Goal: Information Seeking & Learning: Find specific fact

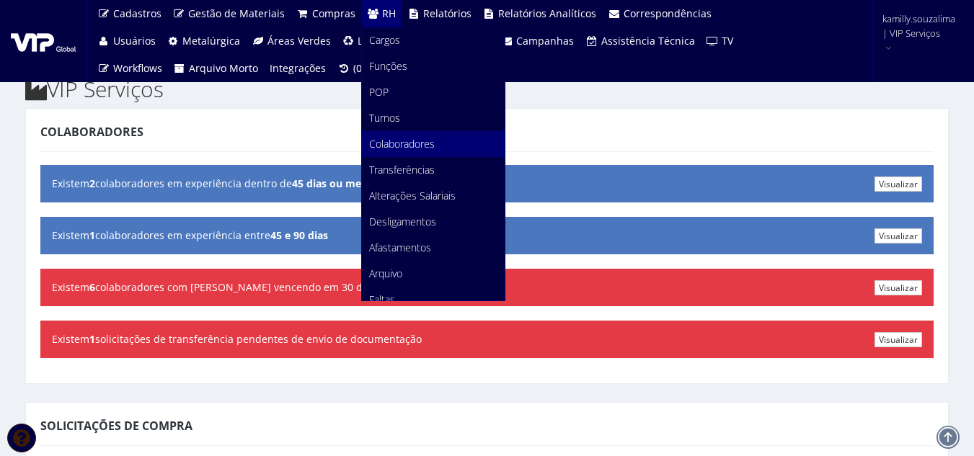
click at [390, 142] on span "Colaboradores" at bounding box center [402, 144] width 66 height 14
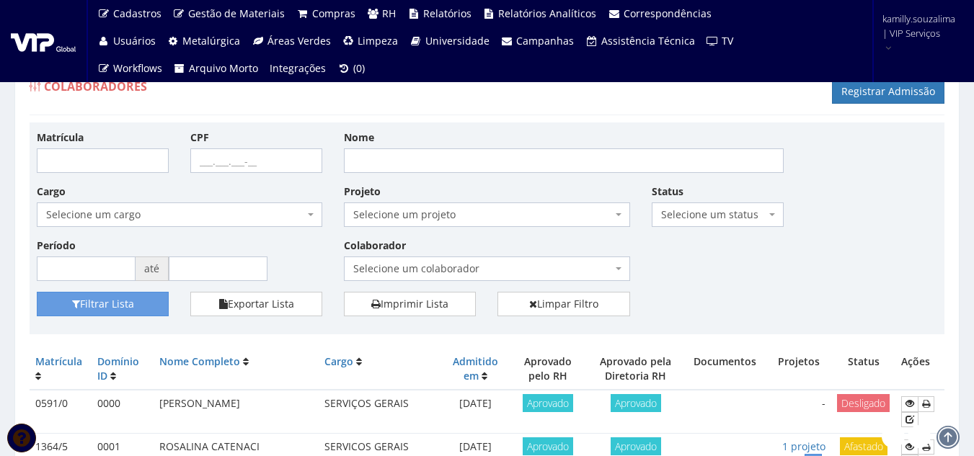
click at [523, 263] on span "Selecione um colaborador" at bounding box center [482, 269] width 258 height 14
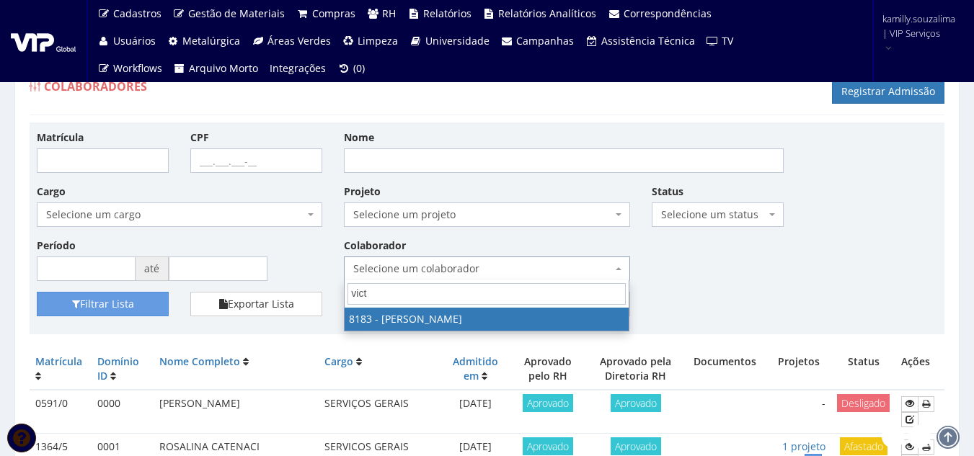
type input "vict"
select select "4093"
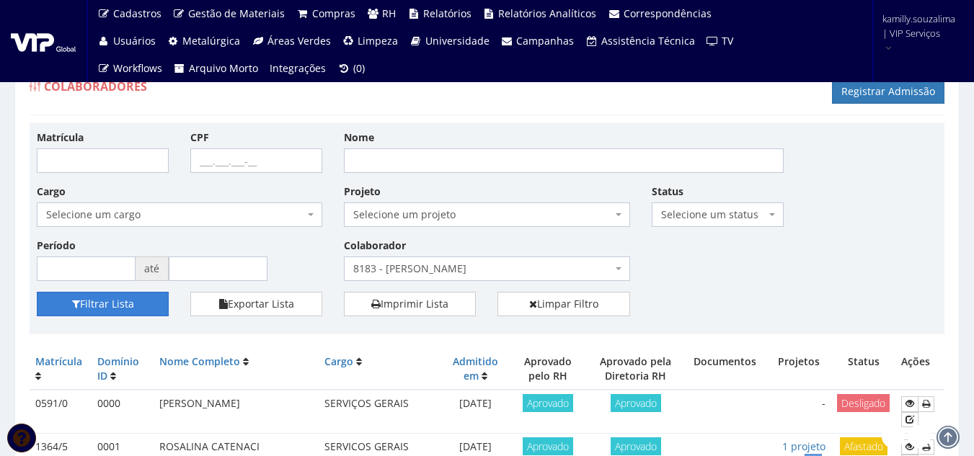
click at [156, 303] on button "Filtrar Lista" at bounding box center [103, 304] width 132 height 25
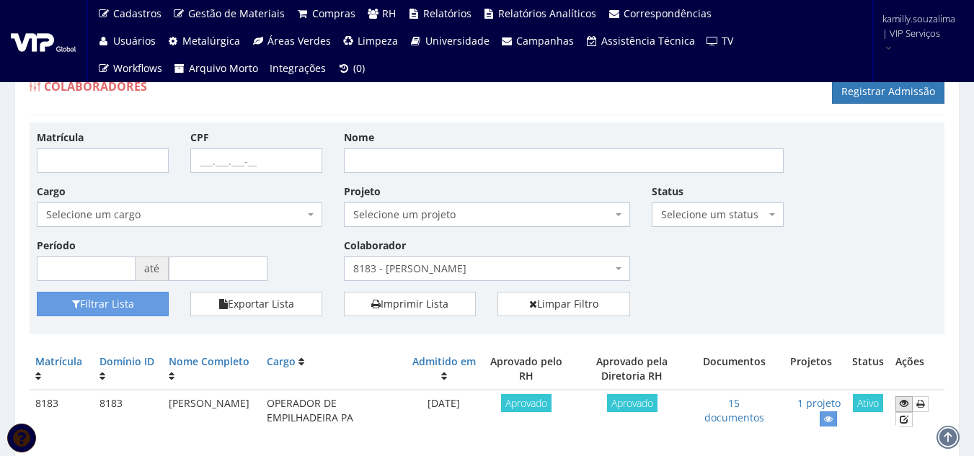
click at [904, 402] on icon at bounding box center [904, 404] width 9 height 10
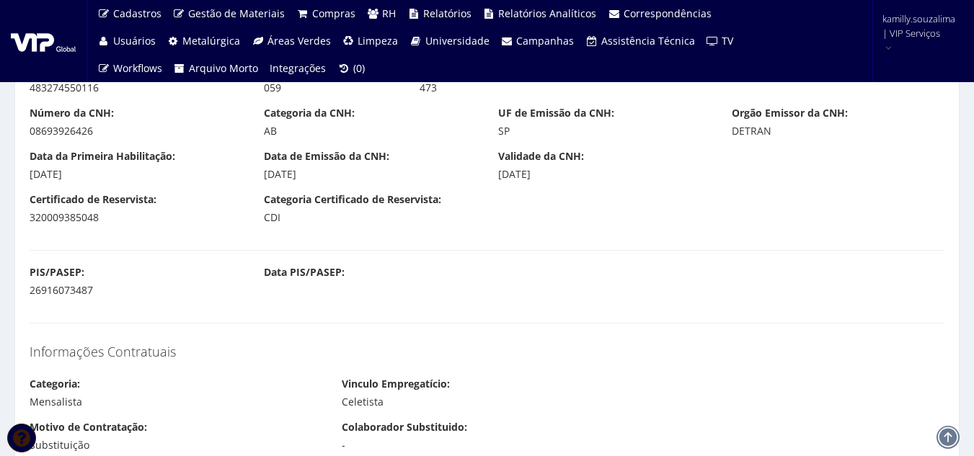
scroll to position [721, 0]
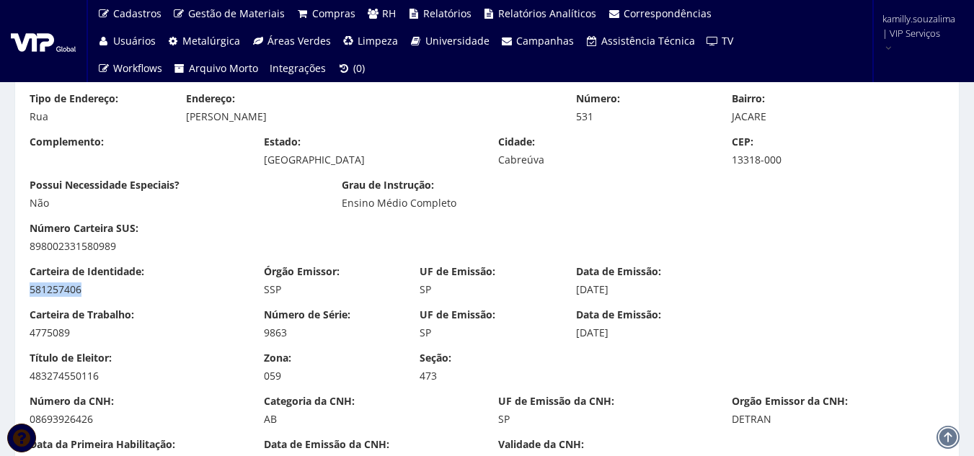
drag, startPoint x: 107, startPoint y: 293, endPoint x: 22, endPoint y: 283, distance: 84.9
click at [22, 283] on div "Carteira de Identidade: 581257406" at bounding box center [136, 281] width 234 height 32
copy div "581257406"
drag, startPoint x: 68, startPoint y: 337, endPoint x: 27, endPoint y: 341, distance: 41.3
click at [27, 341] on div "Carteira de Trabalho: 4775089 Número de Série: 9863 UF de Emissão: SP Data de E…" at bounding box center [487, 329] width 937 height 43
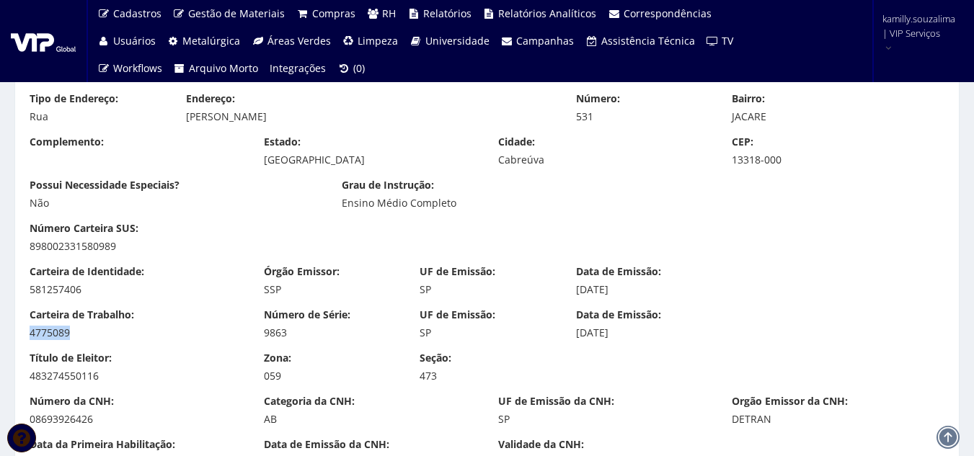
copy div "4775089"
drag, startPoint x: 291, startPoint y: 335, endPoint x: 260, endPoint y: 337, distance: 31.8
click at [260, 337] on div "Número de Série: 9863" at bounding box center [331, 324] width 156 height 32
copy div "9863"
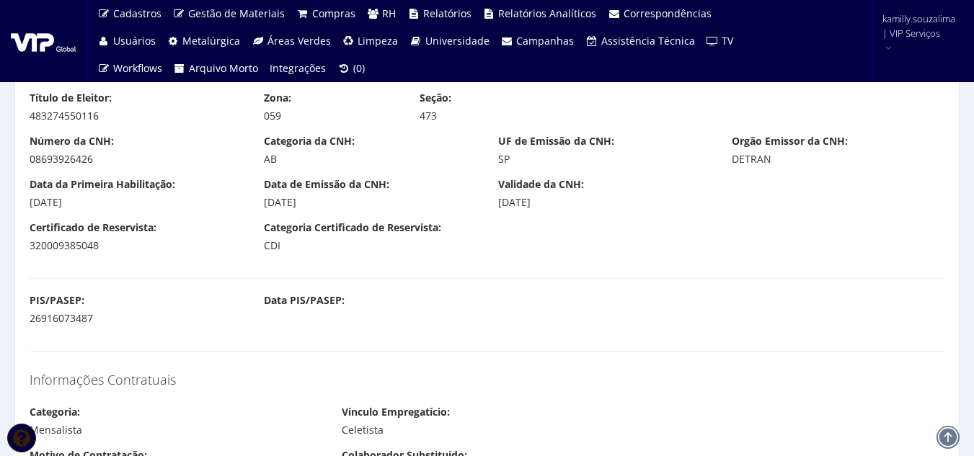
scroll to position [1082, 0]
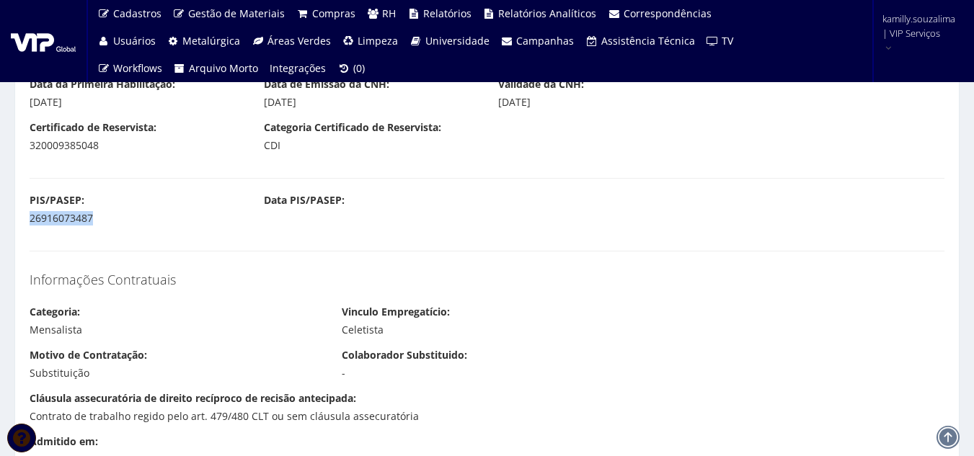
drag, startPoint x: 101, startPoint y: 216, endPoint x: 24, endPoint y: 220, distance: 77.3
click at [24, 220] on div "PIS/PASEP: 26916073487" at bounding box center [136, 209] width 234 height 32
copy div "26916073487"
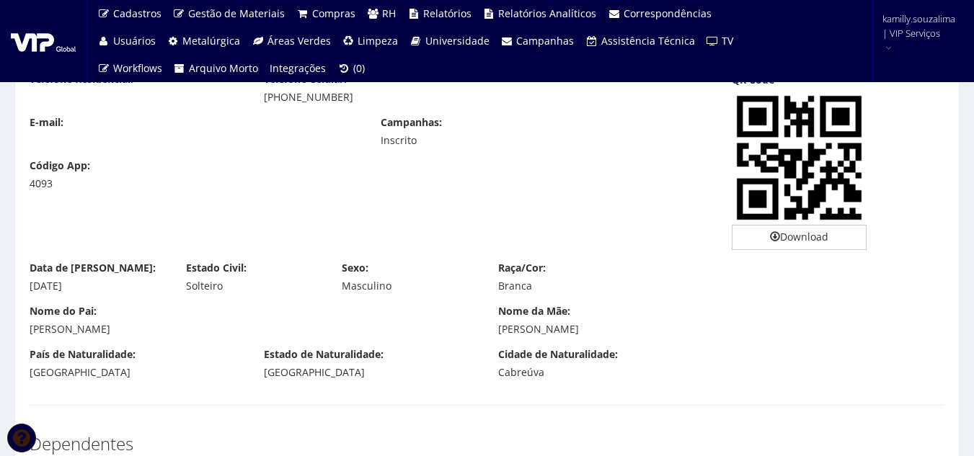
scroll to position [216, 0]
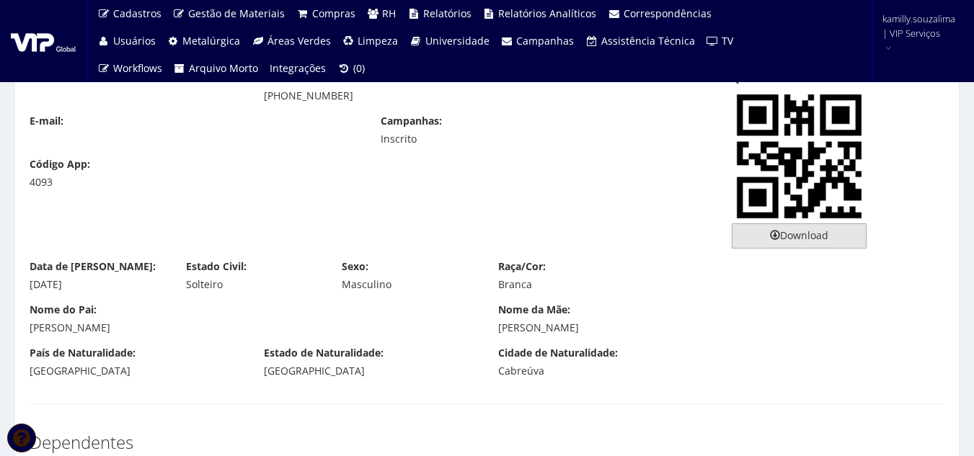
click at [790, 242] on link "Download" at bounding box center [799, 236] width 135 height 25
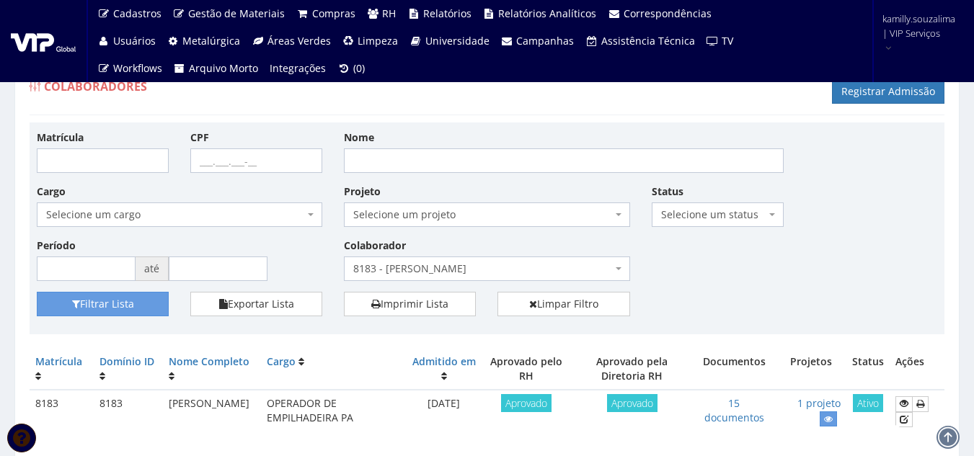
click at [932, 31] on span "kamilly.souzalima | VIP Serviços" at bounding box center [919, 26] width 73 height 29
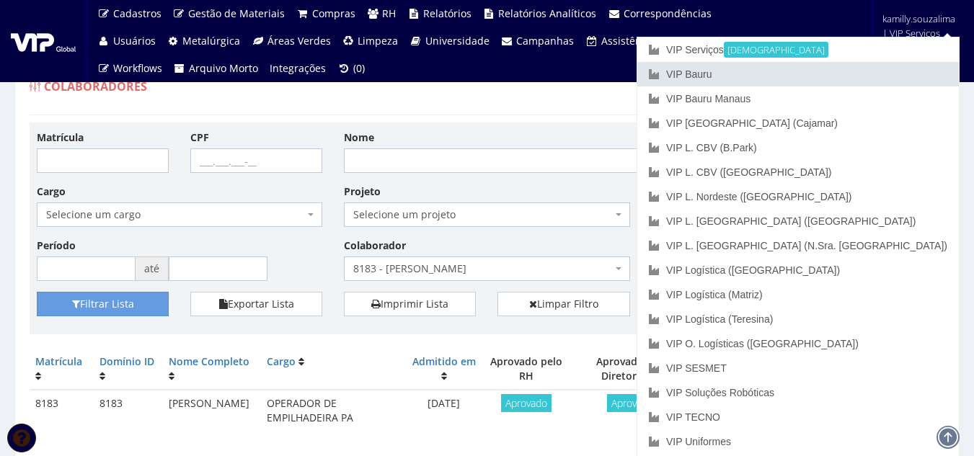
click at [843, 72] on link "VIP Bauru" at bounding box center [798, 74] width 322 height 25
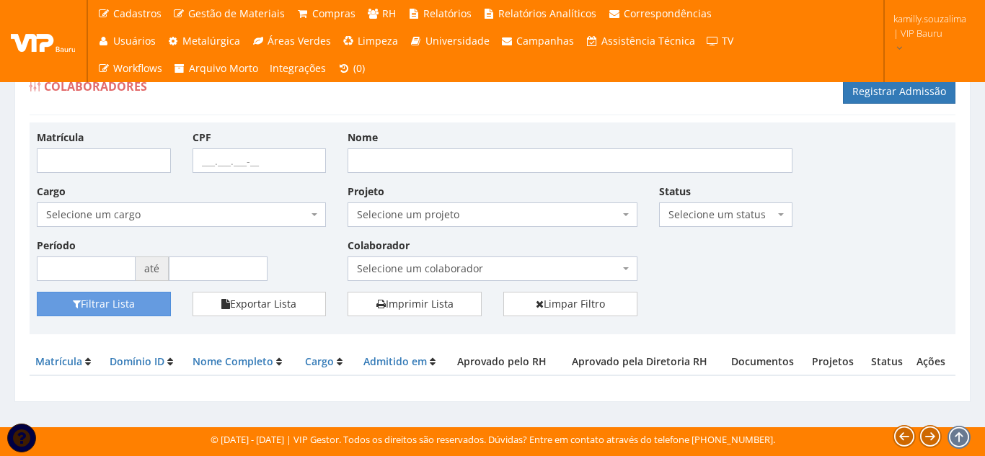
click at [562, 264] on span "Selecione um colaborador" at bounding box center [488, 269] width 262 height 14
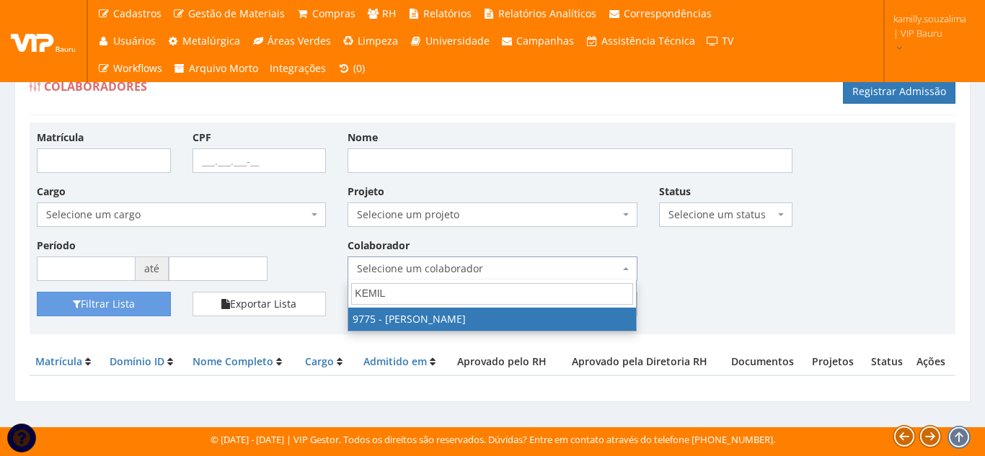
type input "KEMIL"
drag, startPoint x: 518, startPoint y: 317, endPoint x: 310, endPoint y: 335, distance: 209.2
select select "4090"
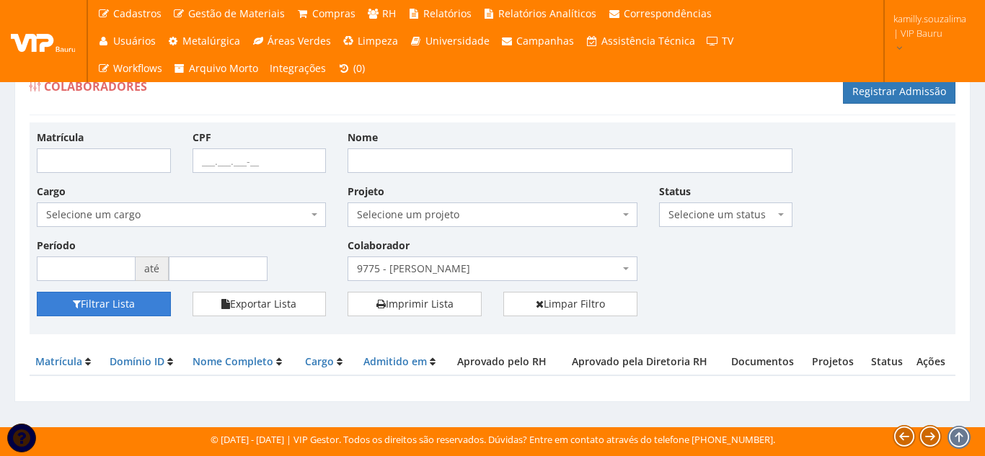
click at [153, 304] on button "Filtrar Lista" at bounding box center [104, 304] width 134 height 25
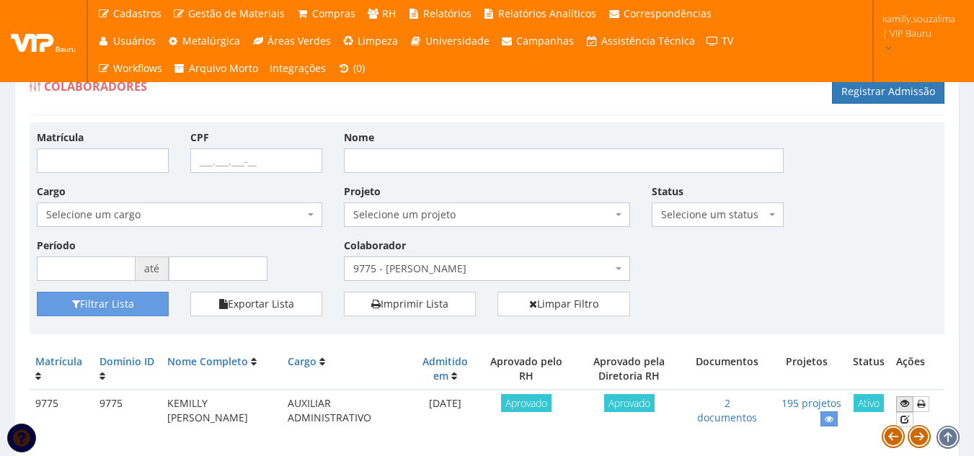
click at [903, 405] on icon at bounding box center [905, 404] width 9 height 10
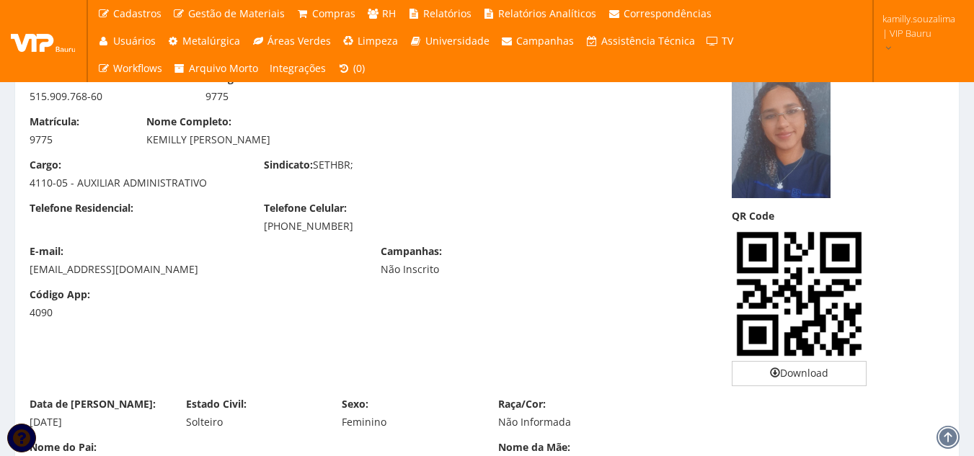
scroll to position [288, 0]
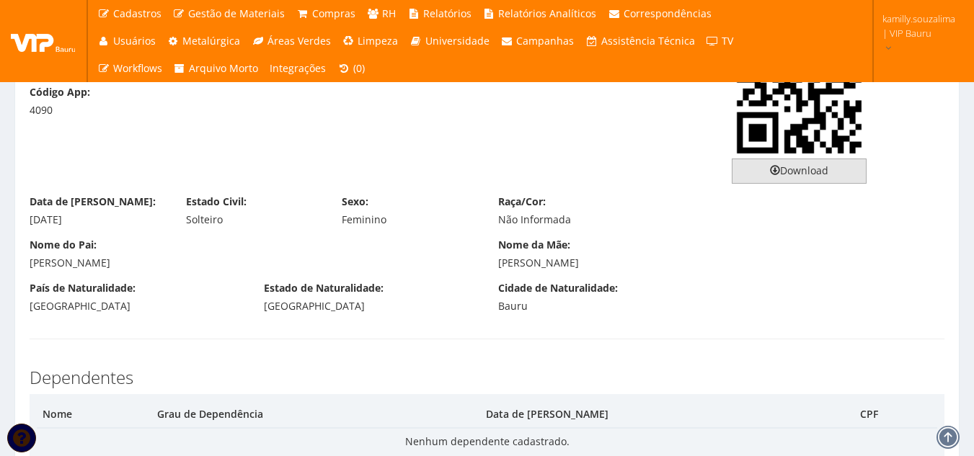
click at [857, 167] on link "Download" at bounding box center [799, 171] width 135 height 25
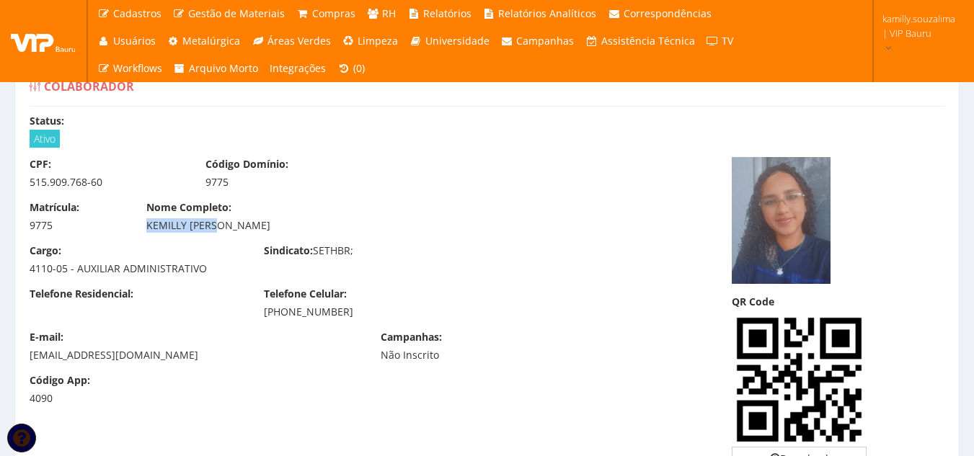
drag, startPoint x: 146, startPoint y: 224, endPoint x: 216, endPoint y: 226, distance: 70.0
click at [216, 226] on div "KEMILLY [PERSON_NAME]" at bounding box center [369, 225] width 447 height 14
drag, startPoint x: 209, startPoint y: 245, endPoint x: 645, endPoint y: 384, distance: 457.9
click at [212, 245] on div "Cargo: 4110-05 - AUXILIAR ADMINISTRATIVO" at bounding box center [136, 260] width 234 height 32
drag, startPoint x: 211, startPoint y: 268, endPoint x: 75, endPoint y: 264, distance: 136.3
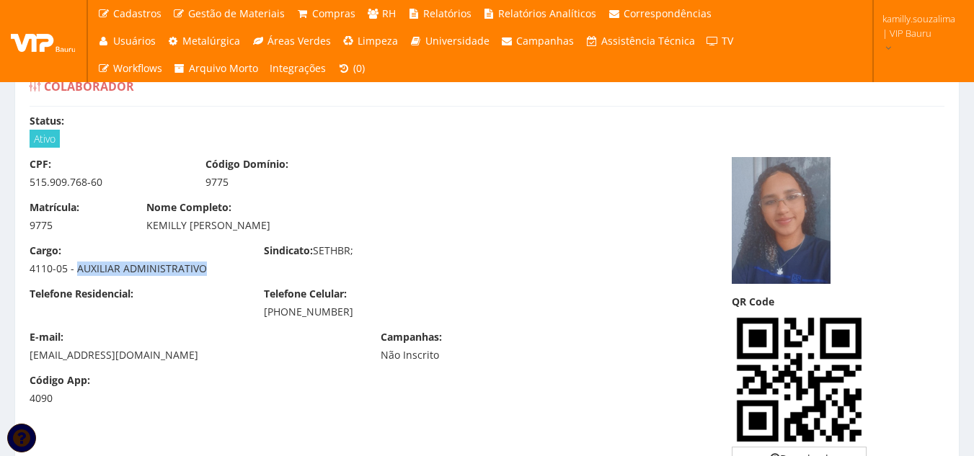
click at [75, 264] on div "4110-05 - AUXILIAR ADMINISTRATIVO" at bounding box center [136, 269] width 213 height 14
copy div "AUXILIAR ADMINISTRATIVO"
drag, startPoint x: 301, startPoint y: 228, endPoint x: 146, endPoint y: 238, distance: 156.1
click at [146, 238] on div "Matrícula: 9775 Nome Completo: KEMILLY VICTORIA DE SOUZA" at bounding box center [370, 221] width 702 height 43
copy div "KEMILLY [PERSON_NAME]"
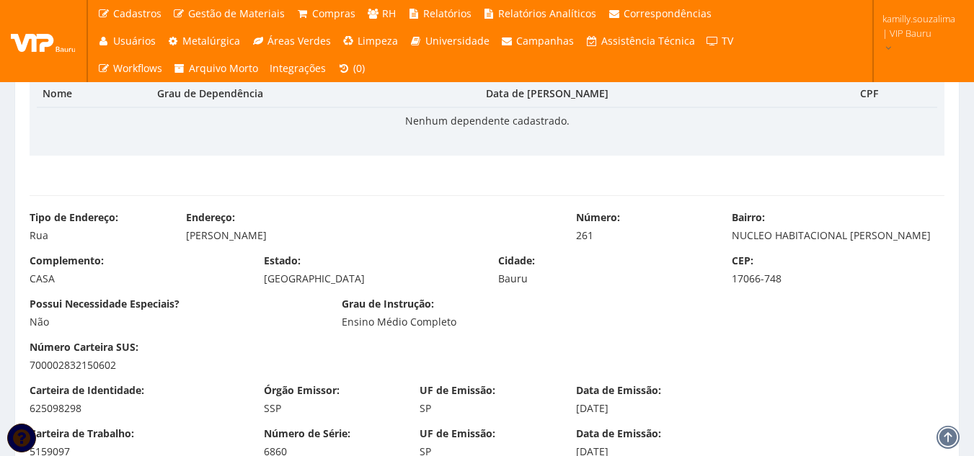
scroll to position [793, 0]
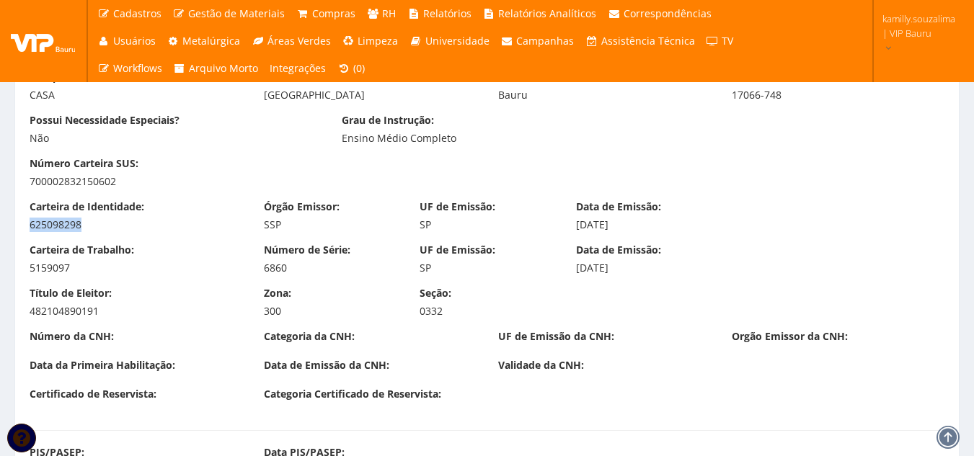
drag, startPoint x: 87, startPoint y: 241, endPoint x: 23, endPoint y: 244, distance: 63.5
click at [23, 232] on div "Carteira de Identidade: 625098298" at bounding box center [136, 216] width 234 height 32
copy div "625098298"
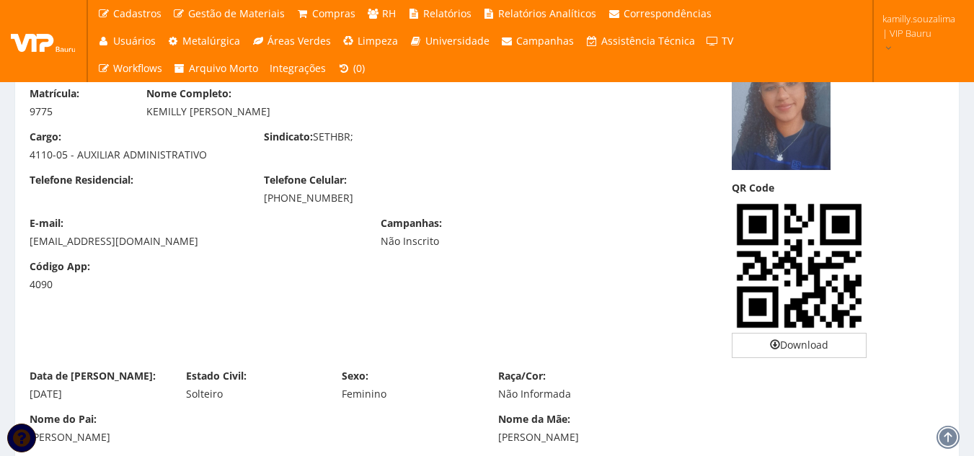
scroll to position [0, 0]
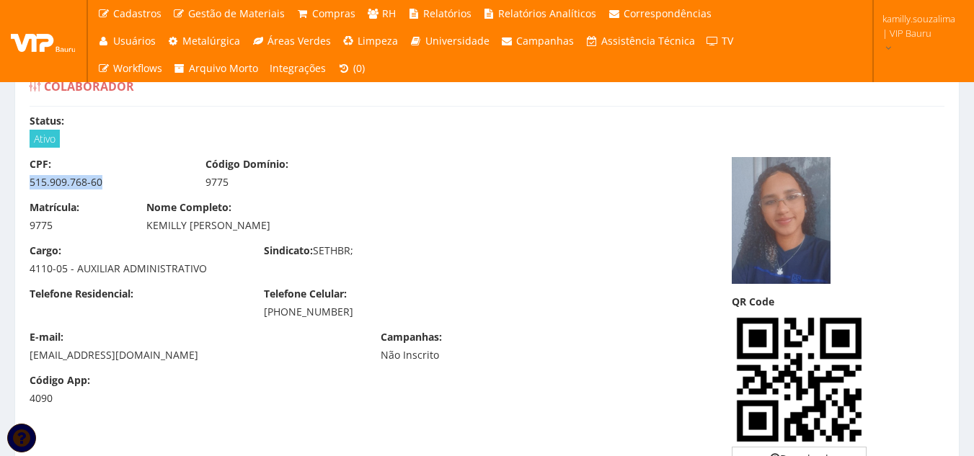
drag, startPoint x: 111, startPoint y: 184, endPoint x: 18, endPoint y: 179, distance: 93.2
copy div "515.909.768-60"
drag, startPoint x: 233, startPoint y: 186, endPoint x: 196, endPoint y: 187, distance: 36.8
click at [196, 187] on div "Código Domínio: 9775" at bounding box center [283, 173] width 176 height 32
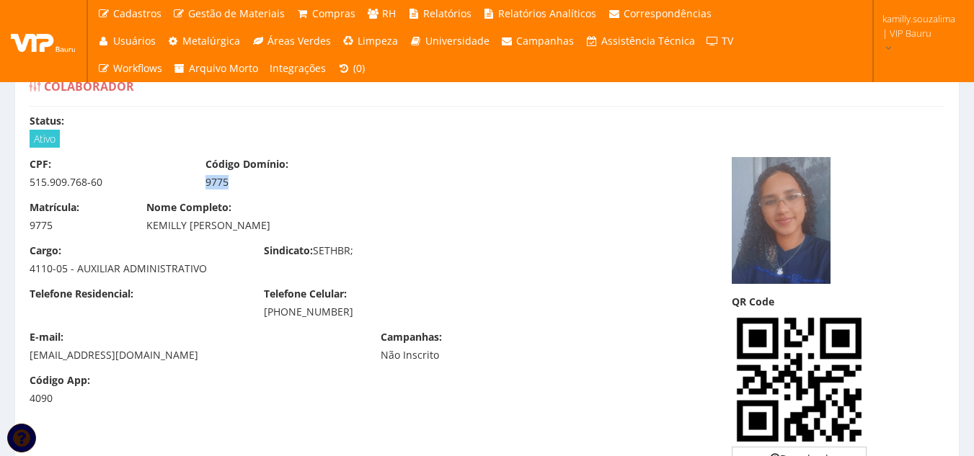
copy div "9775"
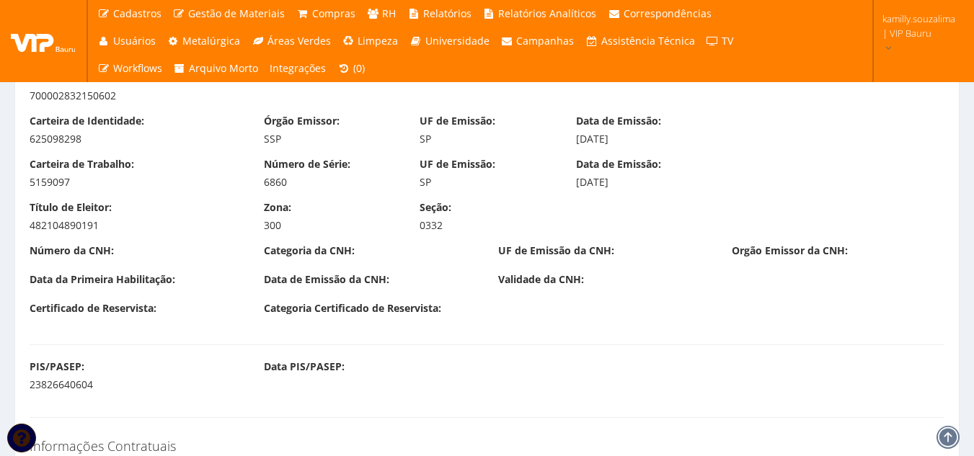
scroll to position [793, 0]
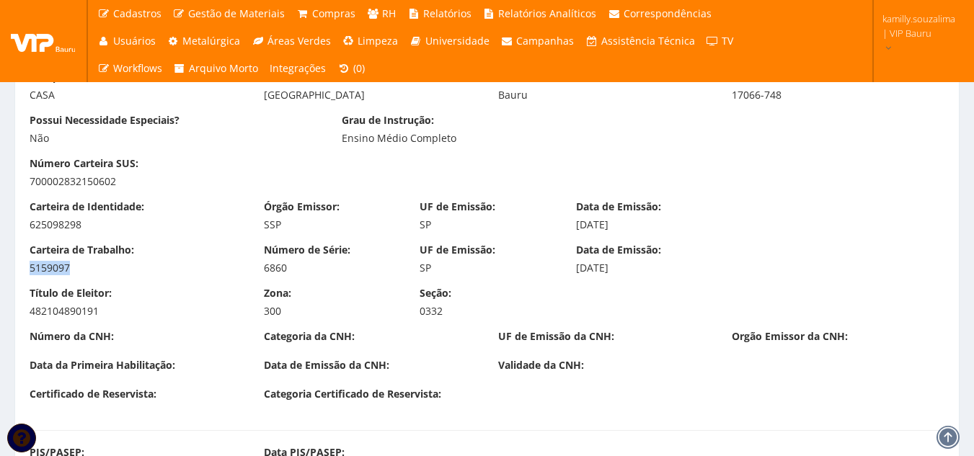
drag, startPoint x: 44, startPoint y: 285, endPoint x: 19, endPoint y: 288, distance: 24.7
click at [19, 275] on div "Carteira de Trabalho: 5159097" at bounding box center [136, 259] width 234 height 32
copy div "5159097"
drag, startPoint x: 273, startPoint y: 280, endPoint x: 257, endPoint y: 279, distance: 15.9
click at [257, 275] on div "Número de Série: 6860" at bounding box center [331, 259] width 156 height 32
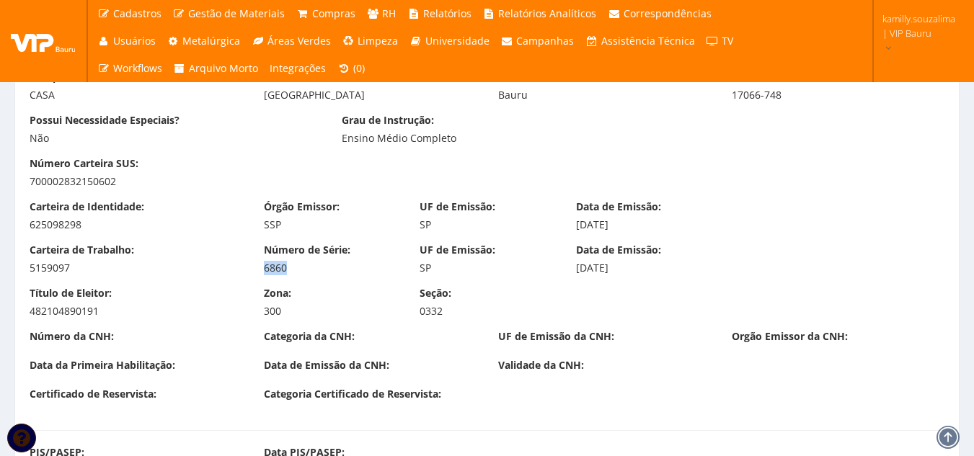
copy div "6860"
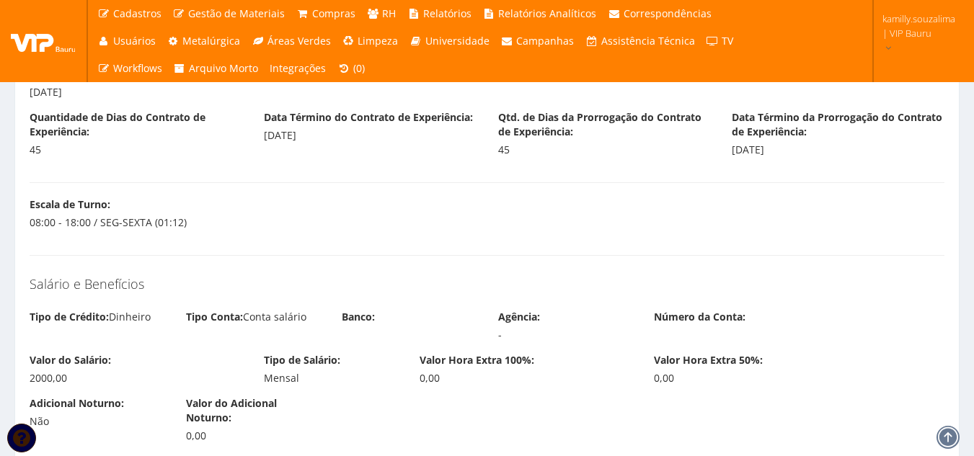
scroll to position [1226, 0]
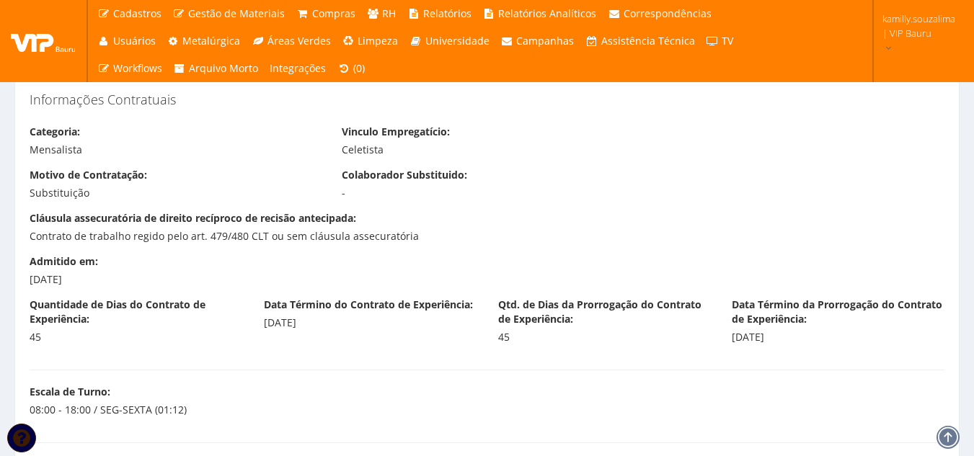
drag, startPoint x: 109, startPoint y: 287, endPoint x: 12, endPoint y: 290, distance: 96.7
copy div "01/09/2025"
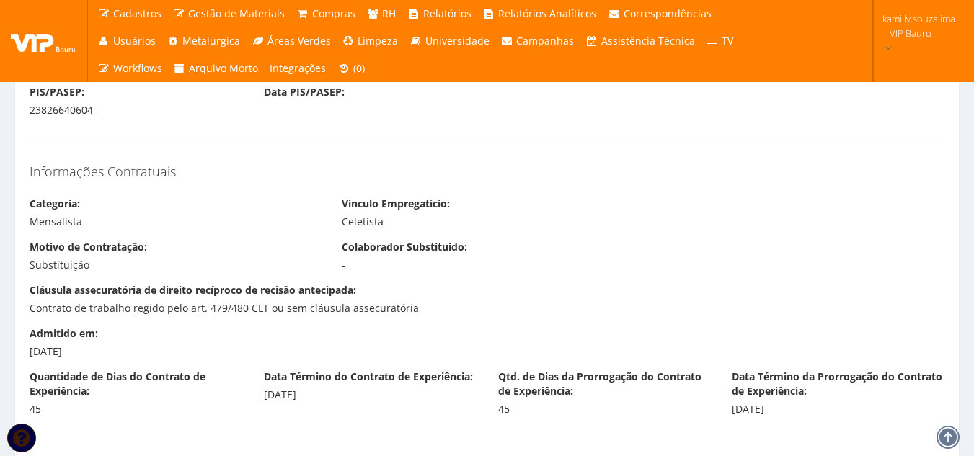
scroll to position [937, 0]
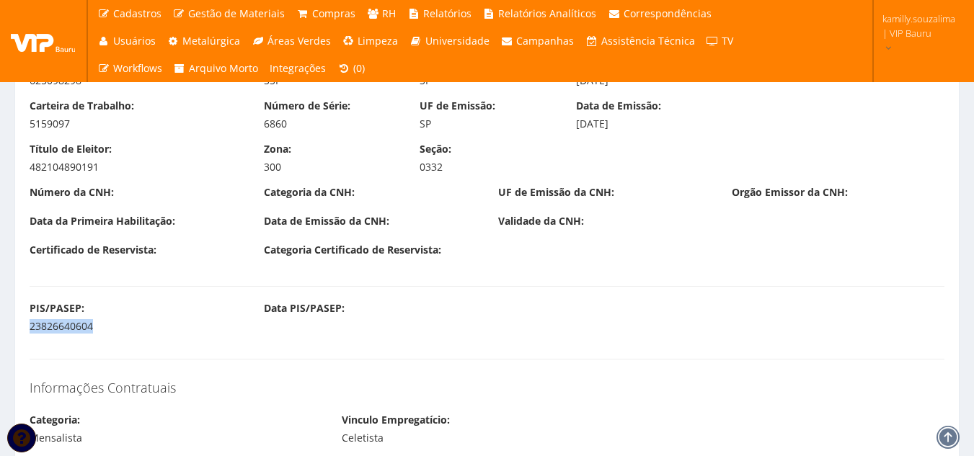
drag, startPoint x: 53, startPoint y: 353, endPoint x: 12, endPoint y: 344, distance: 42.2
copy div "23826640604"
click at [177, 345] on div "PIS/PASEP: 23826640604 Data PIS/PASEP:" at bounding box center [487, 322] width 937 height 43
drag, startPoint x: 117, startPoint y: 335, endPoint x: 7, endPoint y: 330, distance: 109.8
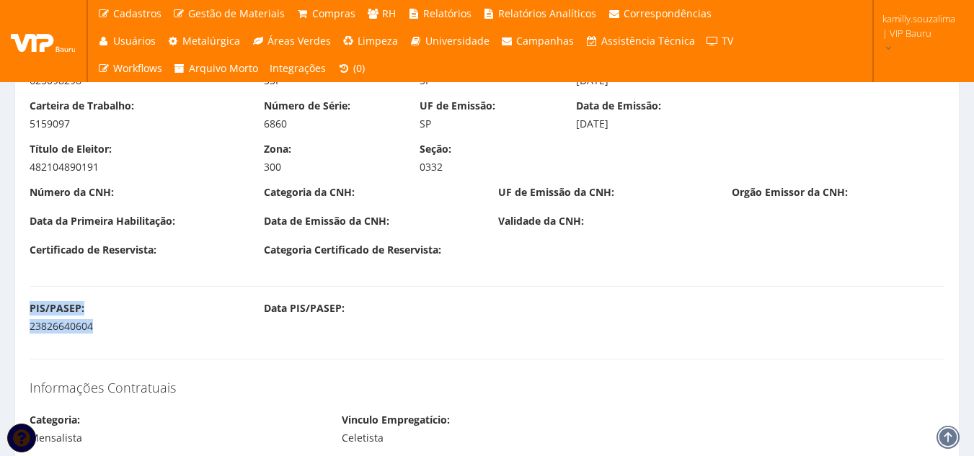
drag, startPoint x: 112, startPoint y: 354, endPoint x: 101, endPoint y: 345, distance: 14.9
click at [110, 345] on div "PIS/PASEP: 23826640604 Data PIS/PASEP:" at bounding box center [487, 322] width 937 height 43
click at [101, 334] on div "23826640604" at bounding box center [136, 326] width 213 height 14
drag, startPoint x: 102, startPoint y: 343, endPoint x: 24, endPoint y: 353, distance: 78.4
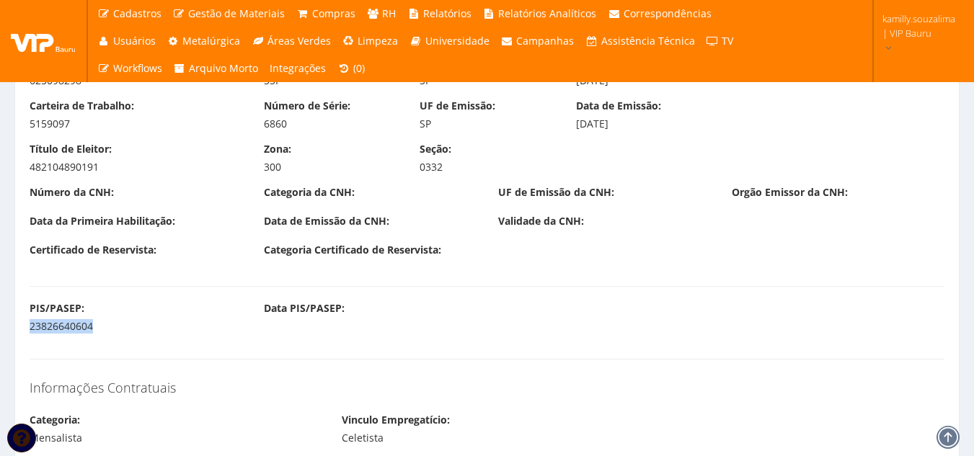
click at [24, 345] on div "PIS/PASEP: 23826640604 Data PIS/PASEP:" at bounding box center [487, 322] width 937 height 43
copy div "23826640604"
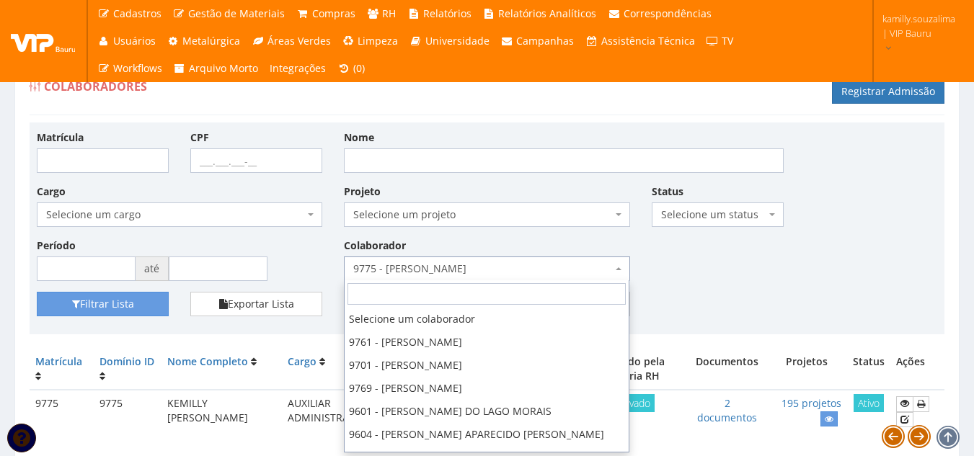
click at [406, 261] on span "9775 - [PERSON_NAME]" at bounding box center [487, 269] width 286 height 25
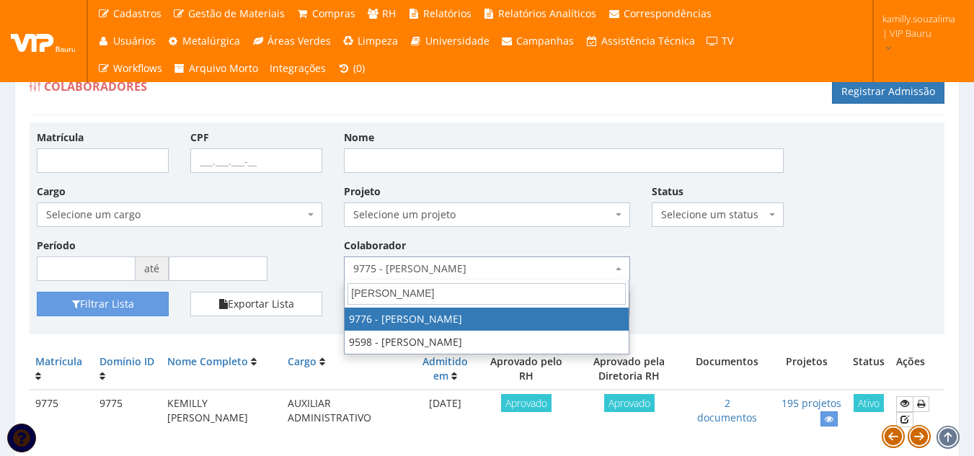
type input "DANIEL"
select select "4097"
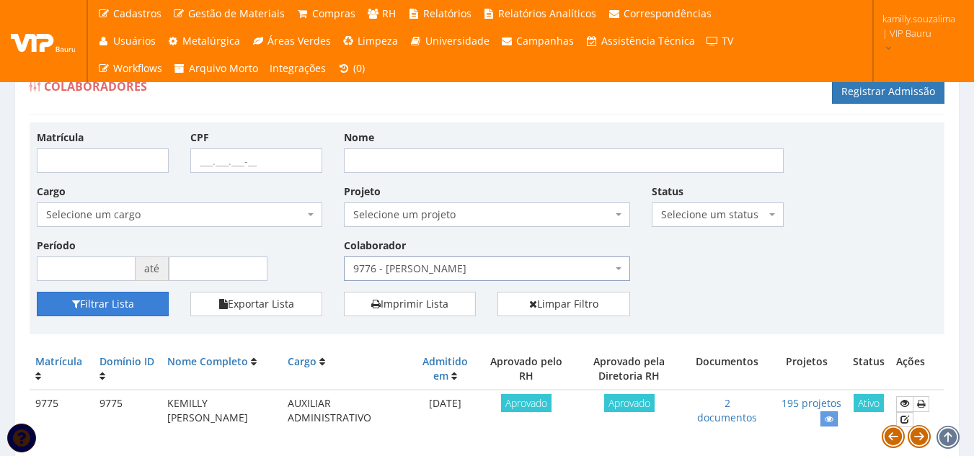
click at [136, 299] on button "Filtrar Lista" at bounding box center [103, 304] width 132 height 25
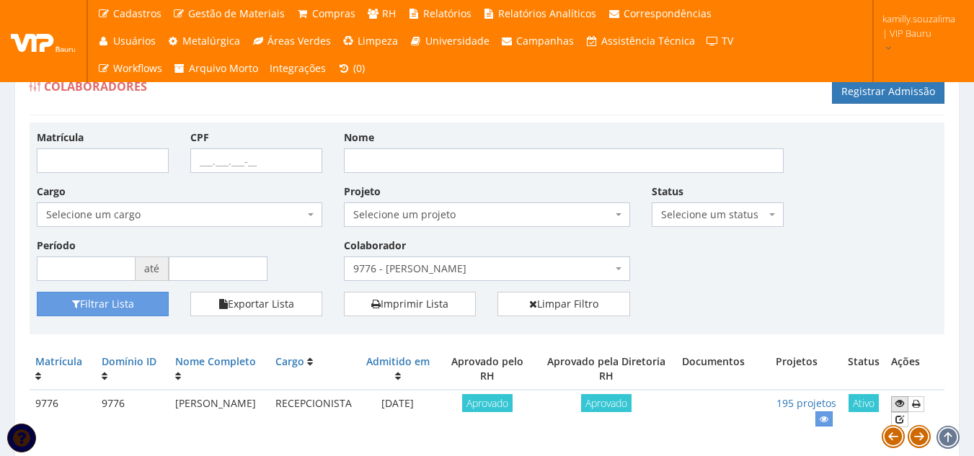
click at [899, 403] on icon at bounding box center [900, 404] width 9 height 10
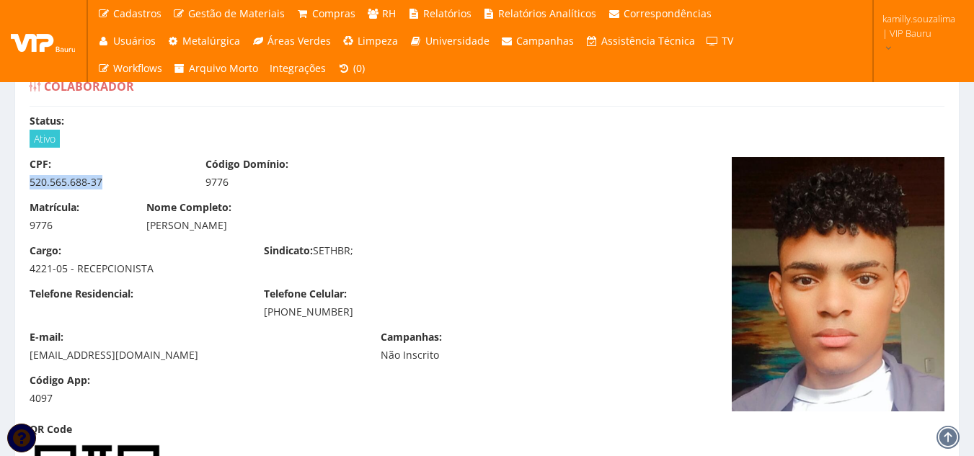
drag, startPoint x: 37, startPoint y: 185, endPoint x: 0, endPoint y: 189, distance: 37.0
copy div "520.565.688-37"
drag, startPoint x: 229, startPoint y: 182, endPoint x: 197, endPoint y: 185, distance: 31.9
click at [197, 185] on div "Código Domínio: 9776" at bounding box center [283, 173] width 176 height 32
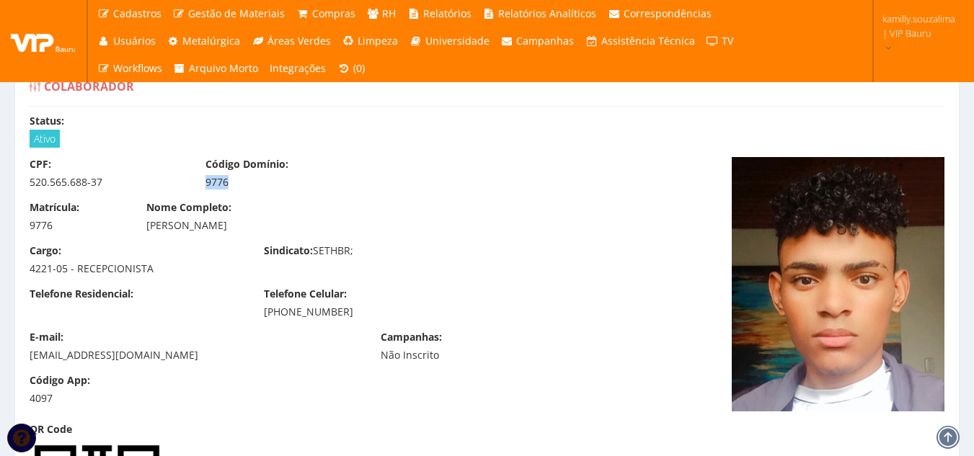
copy div "9776"
drag, startPoint x: 311, startPoint y: 225, endPoint x: 141, endPoint y: 241, distance: 170.2
click at [141, 241] on div "Matrícula: 9776 Nome Completo: [PERSON_NAME]" at bounding box center [370, 221] width 702 height 43
copy div "[PERSON_NAME]"
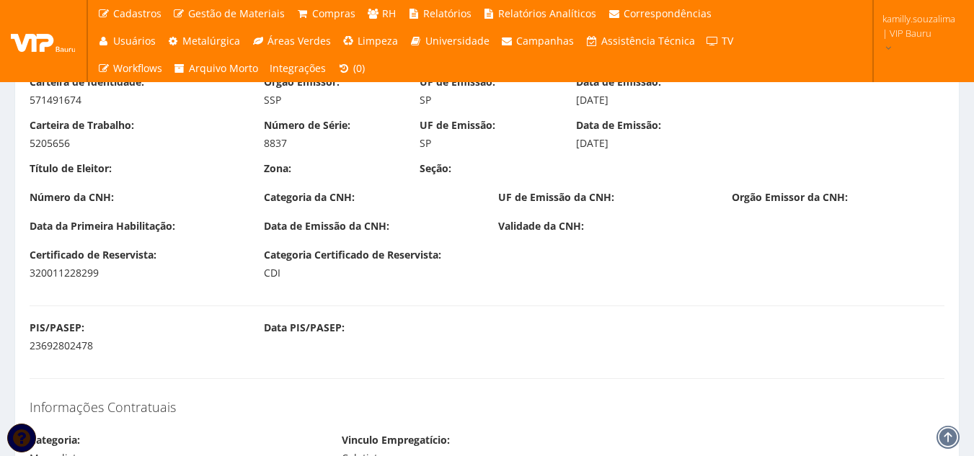
scroll to position [1154, 0]
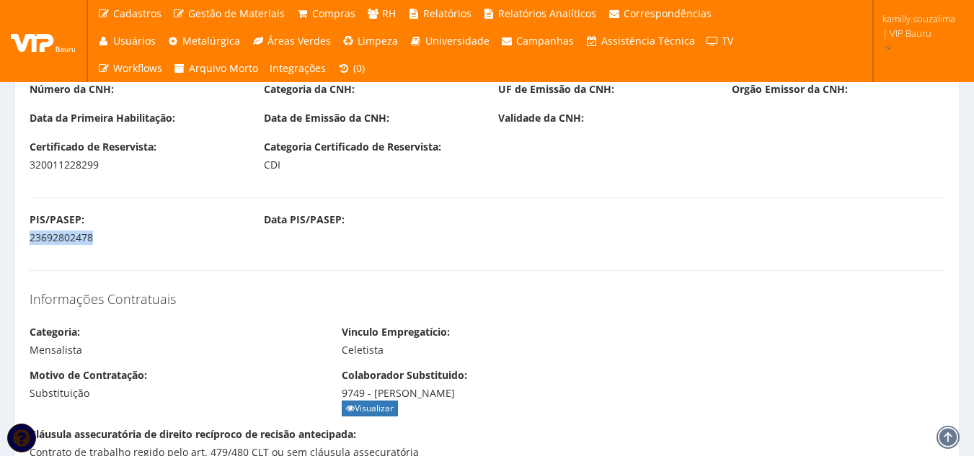
drag, startPoint x: 101, startPoint y: 235, endPoint x: 9, endPoint y: 244, distance: 92.0
copy div "23692802478"
click at [112, 243] on div "23692802478" at bounding box center [136, 238] width 213 height 14
drag, startPoint x: 100, startPoint y: 239, endPoint x: 26, endPoint y: 242, distance: 73.6
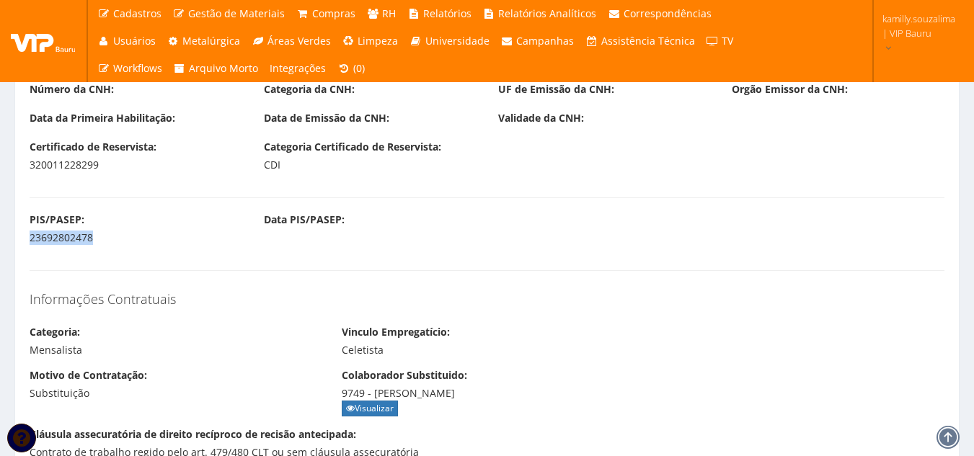
click at [26, 242] on div "PIS/PASEP: 23692802478" at bounding box center [136, 229] width 234 height 32
click at [107, 231] on div "23692802478" at bounding box center [136, 238] width 213 height 14
click at [108, 239] on div "23692802478" at bounding box center [136, 238] width 213 height 14
drag, startPoint x: 103, startPoint y: 234, endPoint x: 29, endPoint y: 242, distance: 74.6
click at [29, 242] on div "PIS/PASEP: 23692802478" at bounding box center [136, 229] width 234 height 32
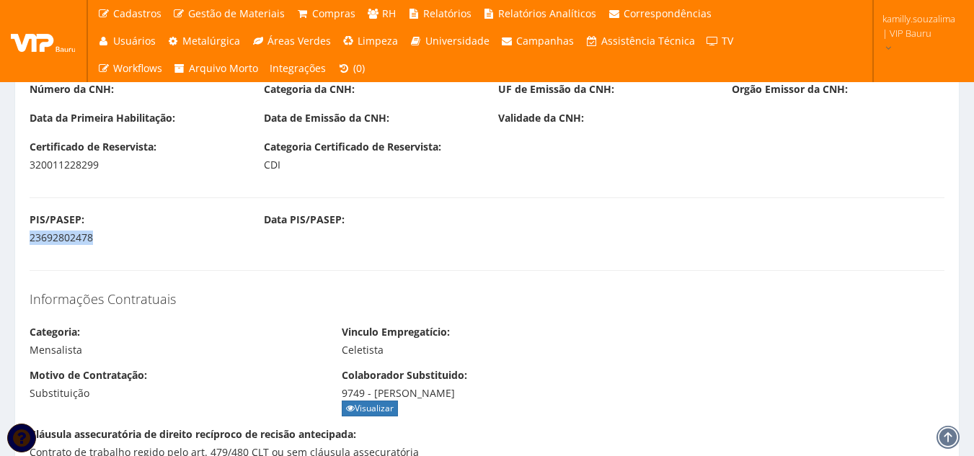
copy div "23692802478"
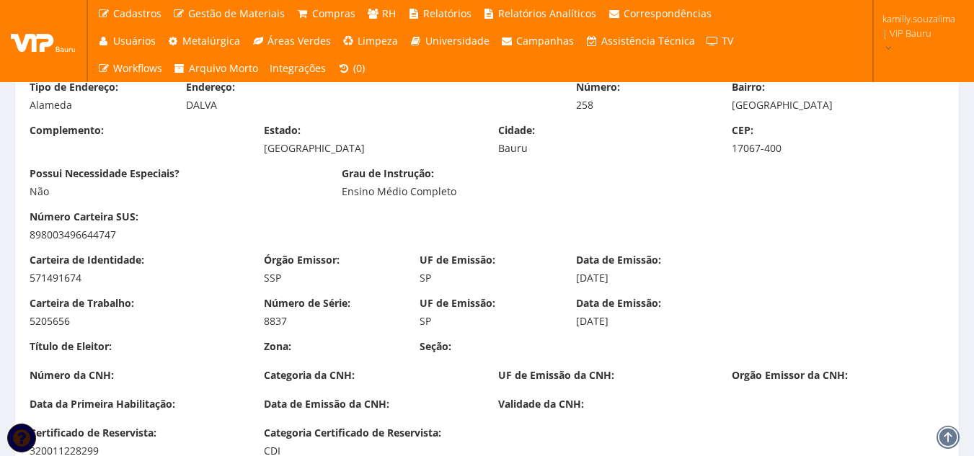
scroll to position [937, 0]
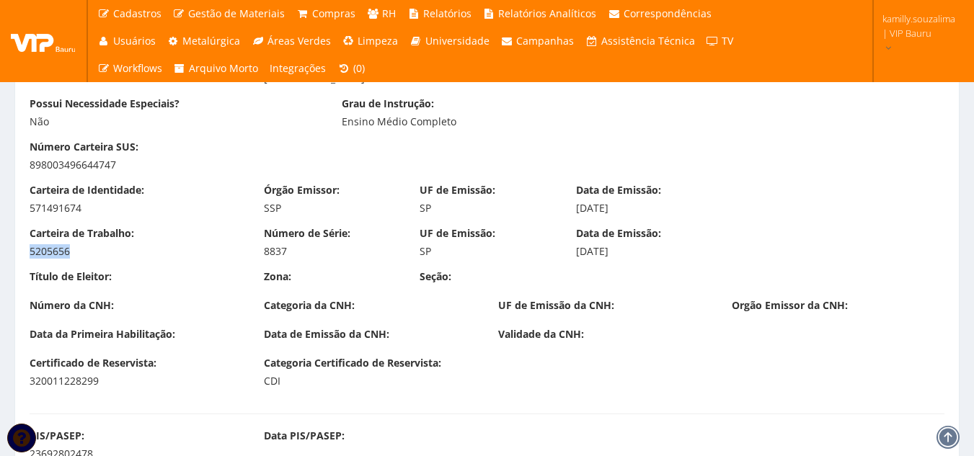
drag, startPoint x: 81, startPoint y: 248, endPoint x: 7, endPoint y: 252, distance: 74.4
copy div "5205656"
drag, startPoint x: 276, startPoint y: 248, endPoint x: 255, endPoint y: 249, distance: 21.6
click at [255, 249] on div "Número de Série: 8837" at bounding box center [331, 242] width 156 height 32
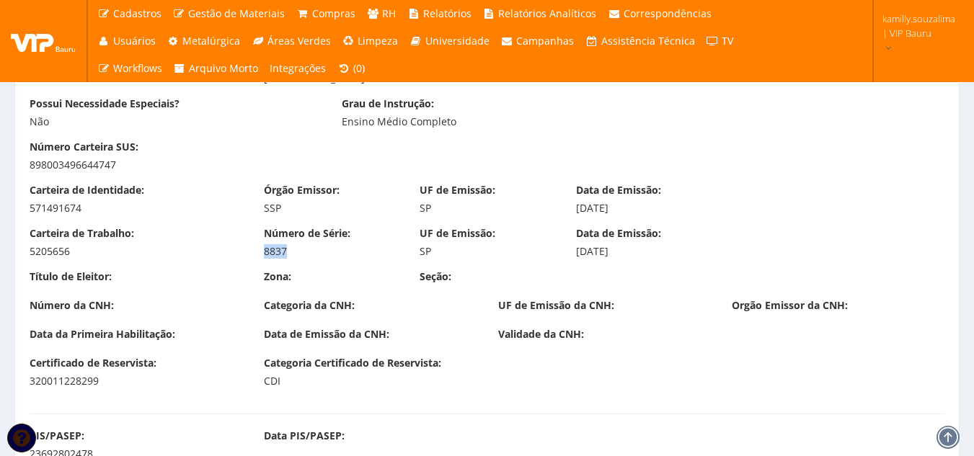
copy div "8837"
drag, startPoint x: 112, startPoint y: 208, endPoint x: 23, endPoint y: 213, distance: 89.5
click at [23, 213] on div "Carteira de Identidade: 571491674" at bounding box center [136, 199] width 234 height 32
copy div "571491674"
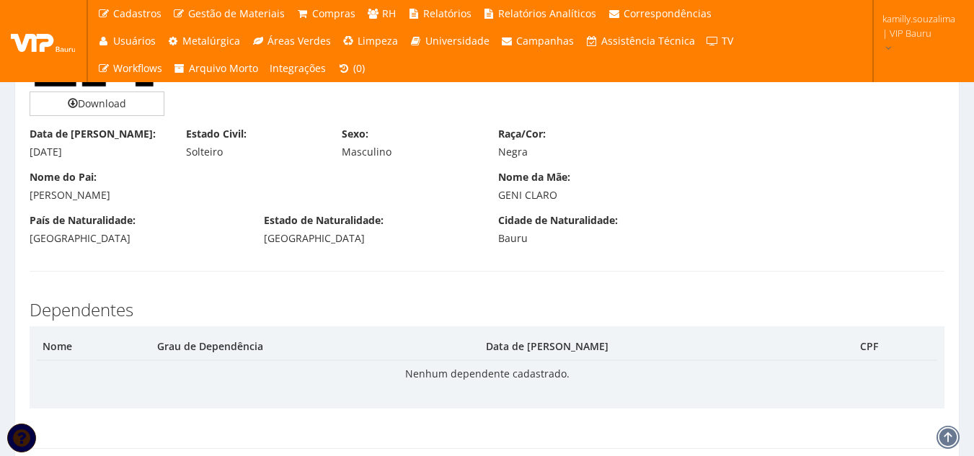
scroll to position [505, 0]
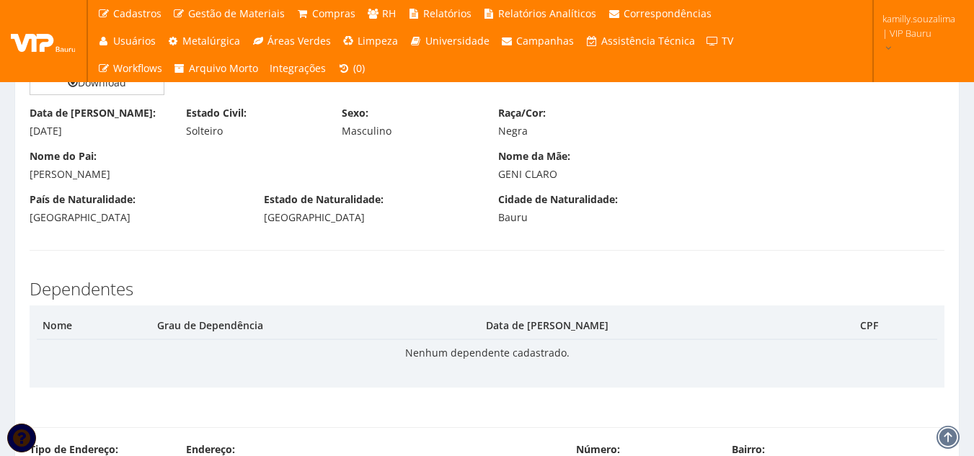
drag, startPoint x: 92, startPoint y: 133, endPoint x: 21, endPoint y: 136, distance: 71.5
click at [21, 136] on div "Data de Nascimento: [DATE]" at bounding box center [97, 122] width 156 height 32
copy div "[DATE]"
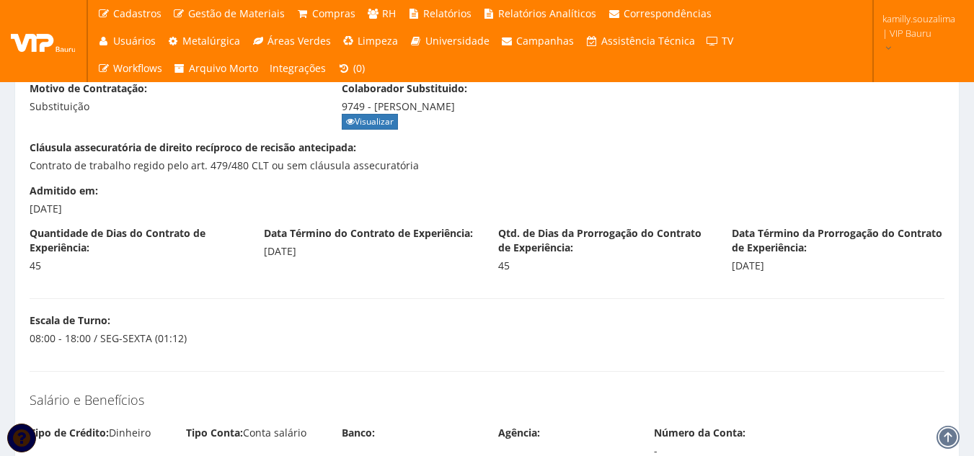
scroll to position [1442, 0]
drag, startPoint x: 118, startPoint y: 208, endPoint x: 0, endPoint y: 215, distance: 117.7
copy div "[DATE]"
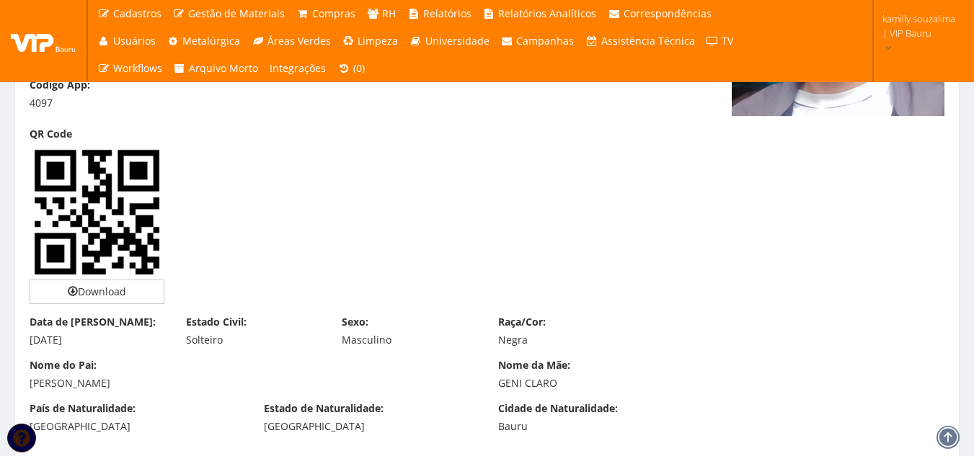
scroll to position [144, 0]
